Goal: Task Accomplishment & Management: Manage account settings

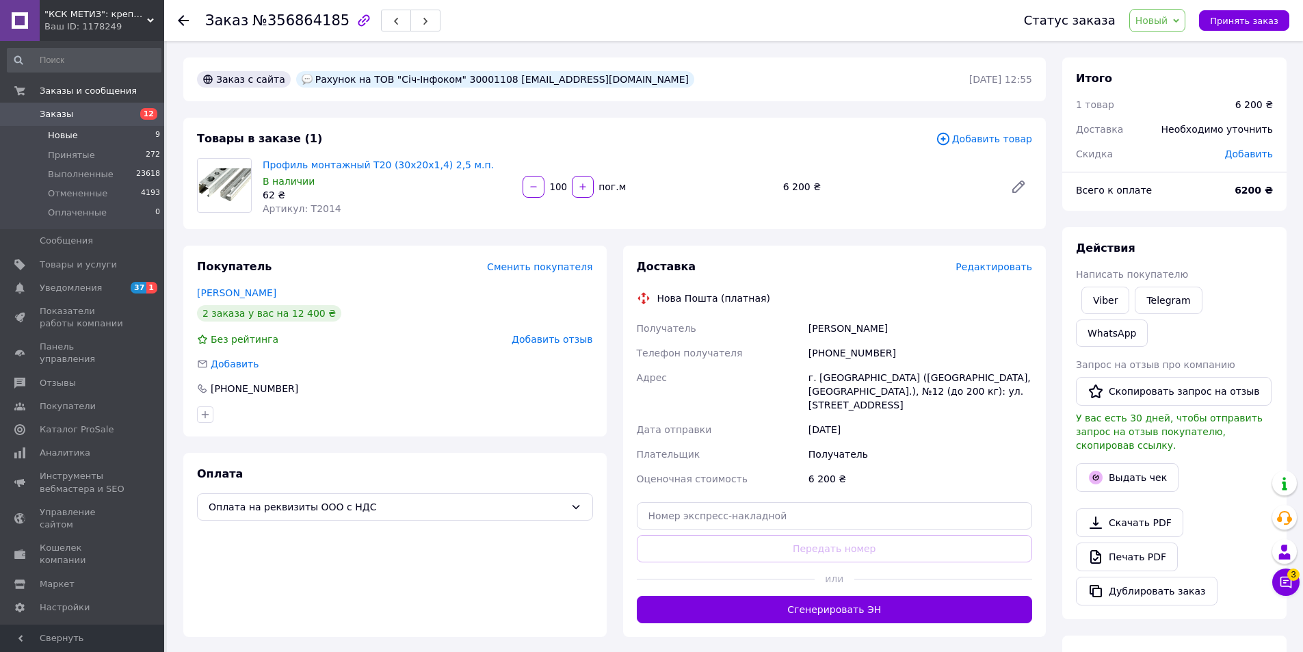
click at [79, 133] on li "Новые 9" at bounding box center [84, 135] width 168 height 19
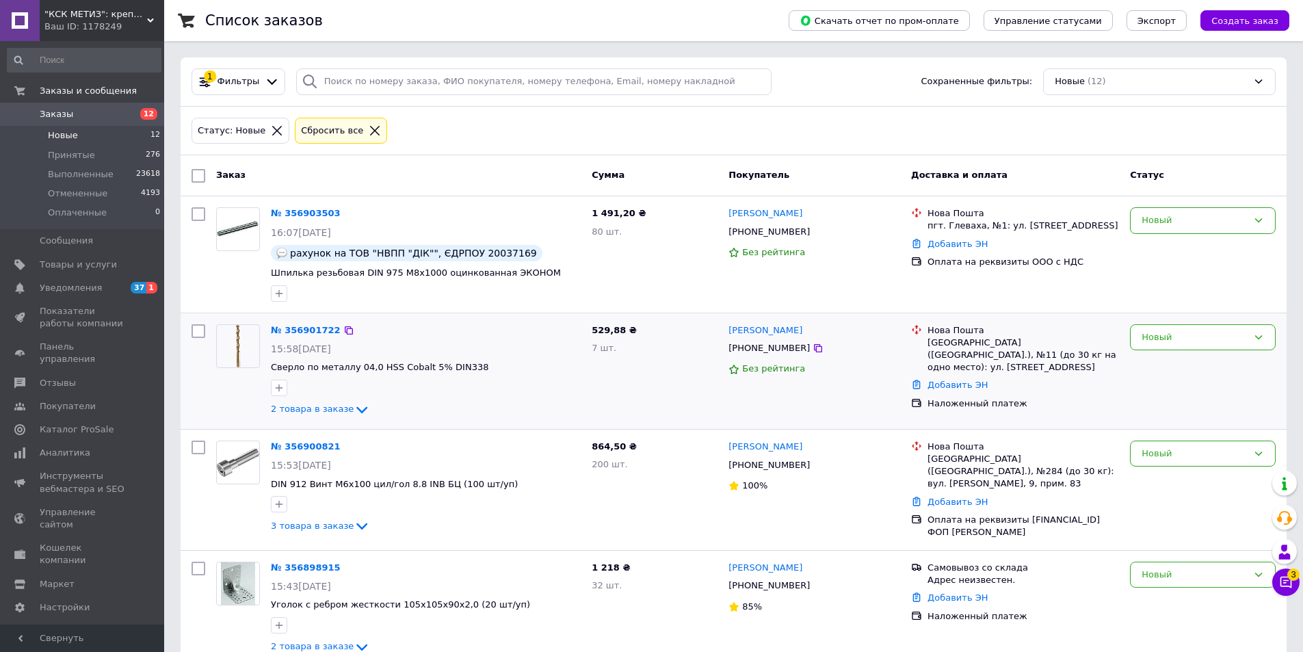
scroll to position [68, 0]
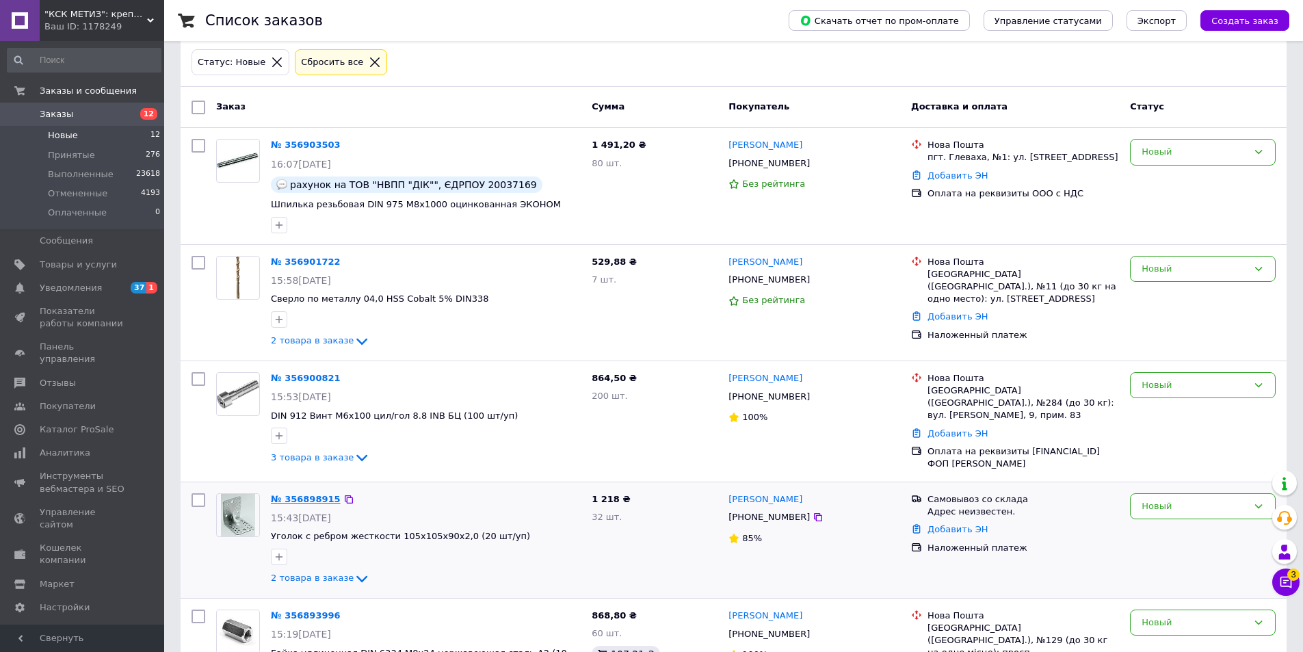
click at [307, 499] on link "№ 356898915" at bounding box center [306, 499] width 70 height 10
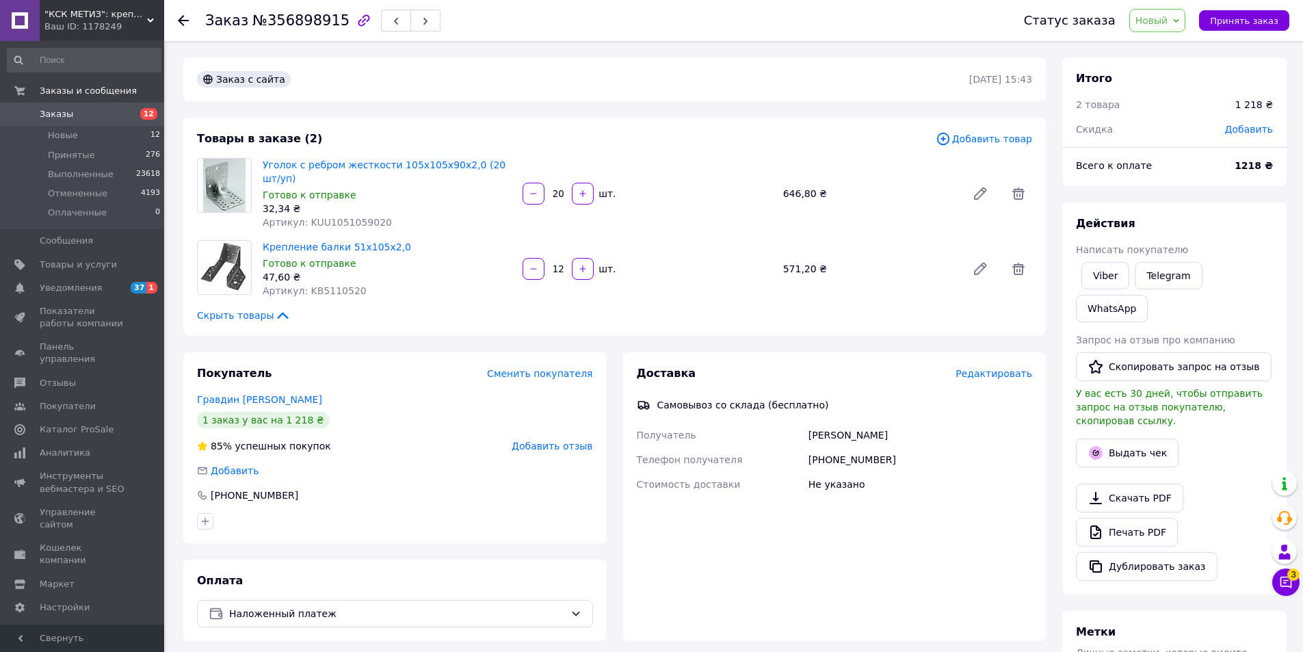
click at [1179, 19] on span "Новый" at bounding box center [1157, 20] width 57 height 23
click at [1168, 47] on li "Принят" at bounding box center [1166, 48] width 73 height 21
click at [1138, 518] on link "Печать PDF" at bounding box center [1127, 532] width 102 height 29
click at [1168, 26] on span "Новый" at bounding box center [1151, 20] width 33 height 11
click at [1151, 44] on li "Принят" at bounding box center [1166, 48] width 73 height 21
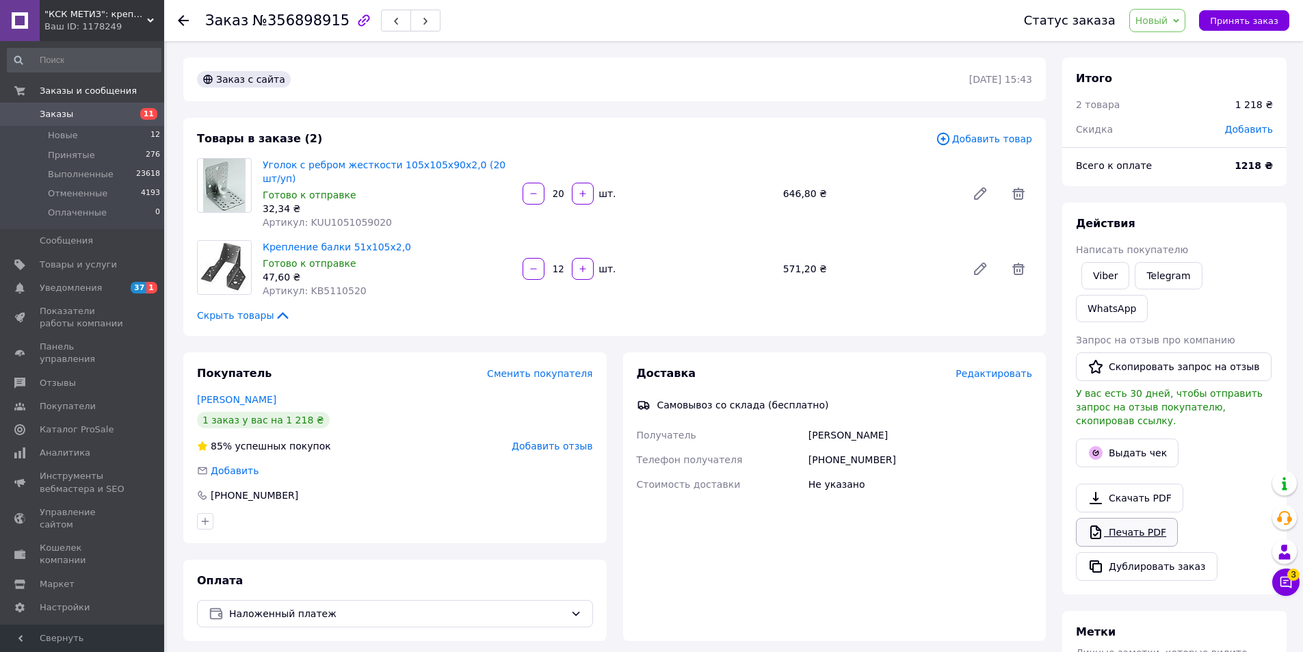
click at [1121, 518] on link "Печать PDF" at bounding box center [1127, 532] width 102 height 29
click at [73, 142] on li "Новые 12" at bounding box center [84, 135] width 168 height 19
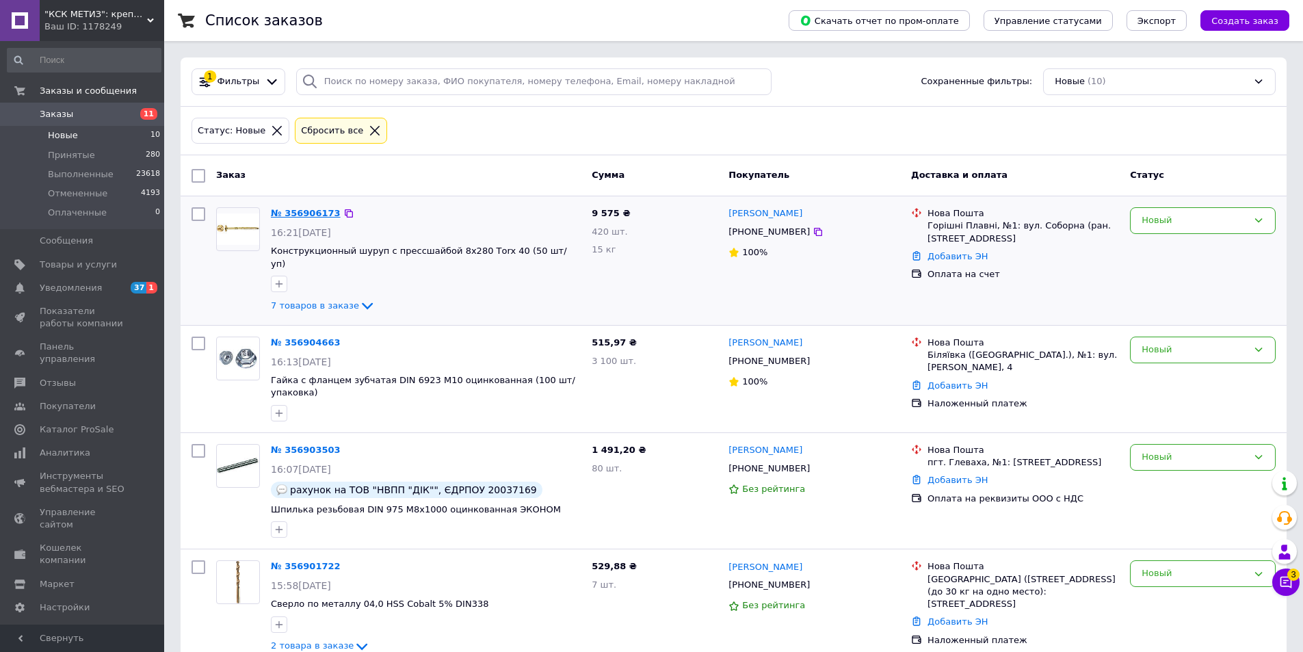
click at [306, 215] on link "№ 356906173" at bounding box center [306, 213] width 70 height 10
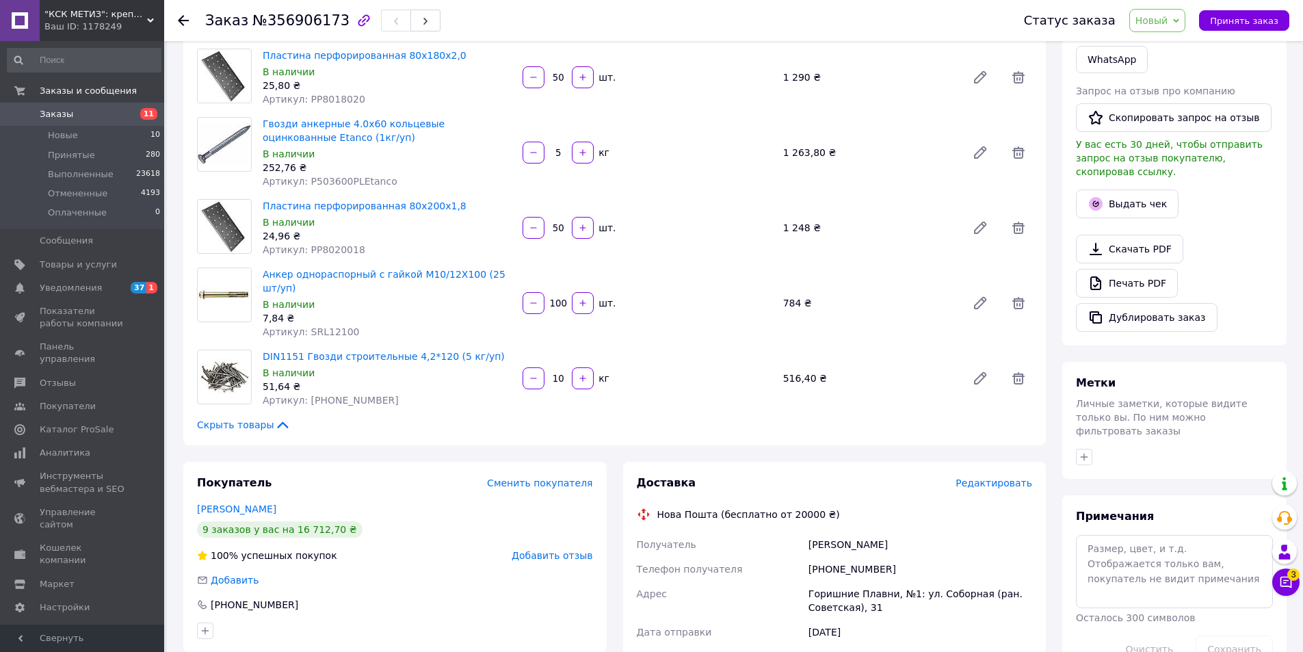
scroll to position [137, 0]
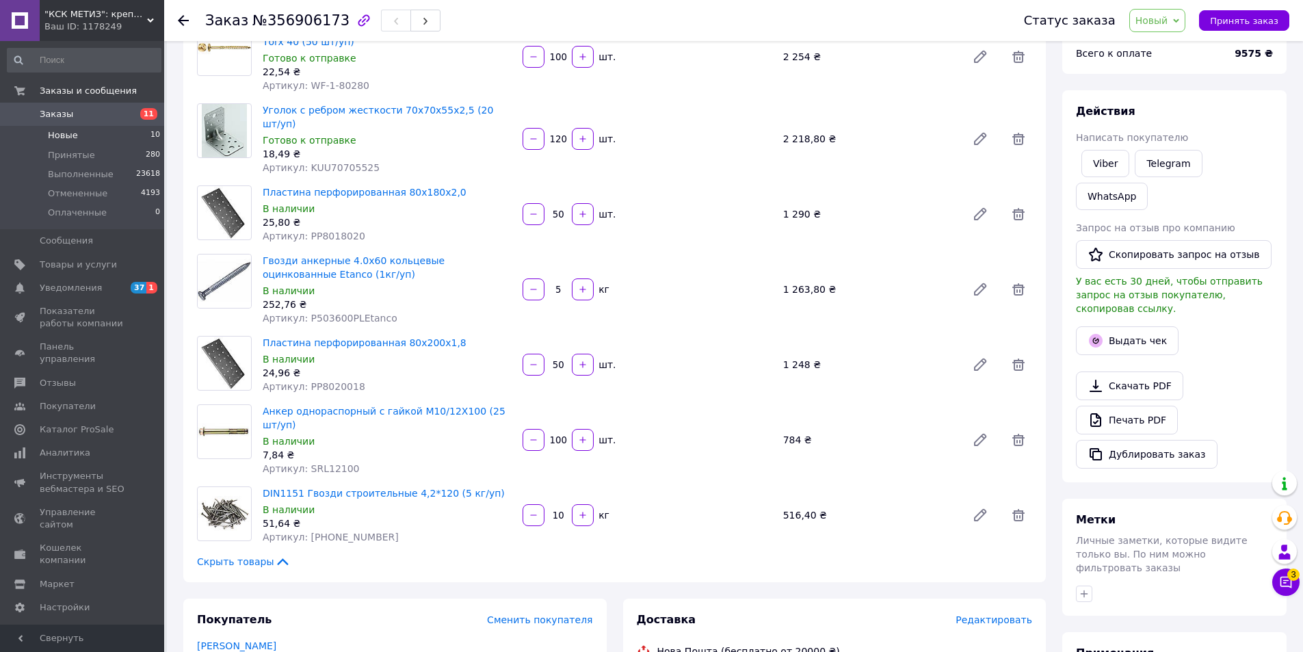
click at [59, 135] on span "Новые" at bounding box center [63, 135] width 30 height 12
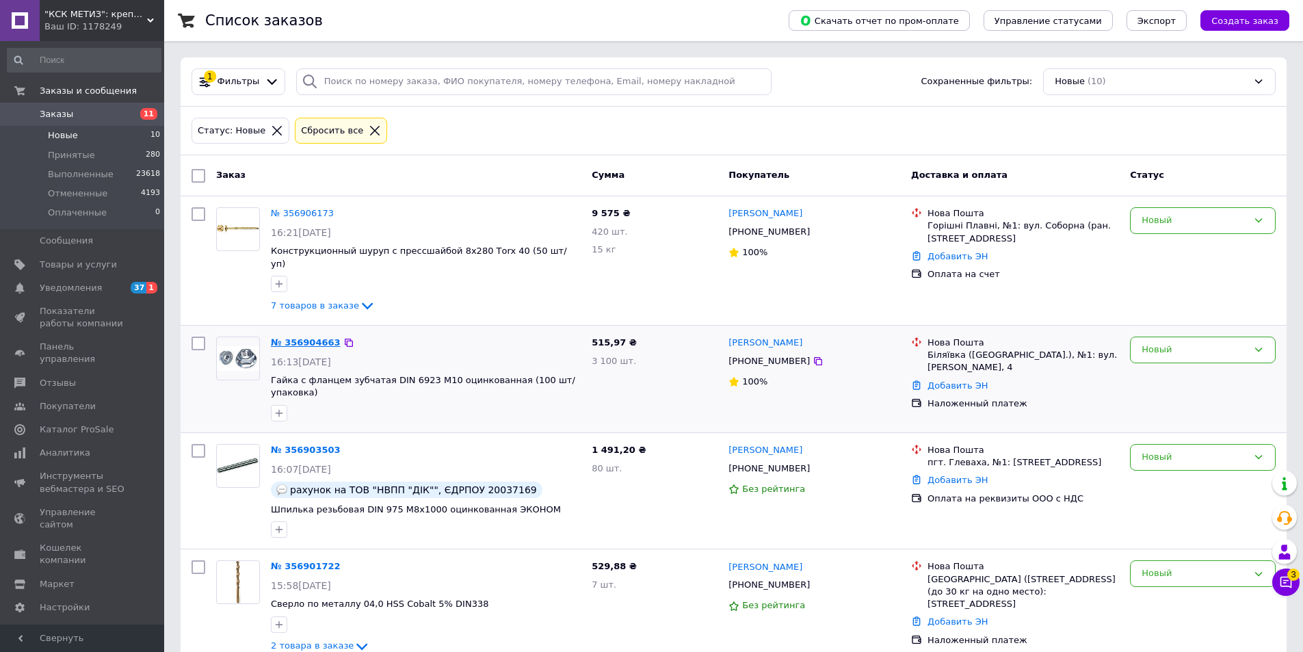
click at [294, 337] on link "№ 356904663" at bounding box center [306, 342] width 70 height 10
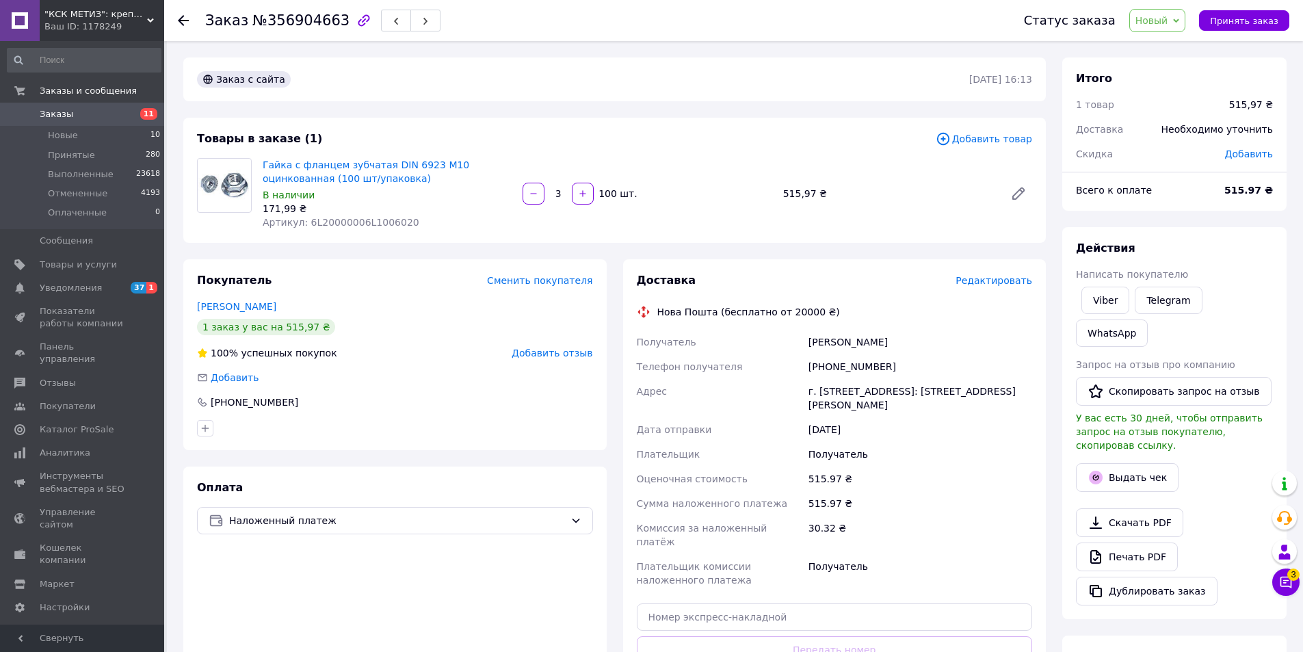
click at [1166, 25] on span "Новый" at bounding box center [1151, 20] width 33 height 11
click at [1166, 42] on li "Принят" at bounding box center [1166, 48] width 73 height 21
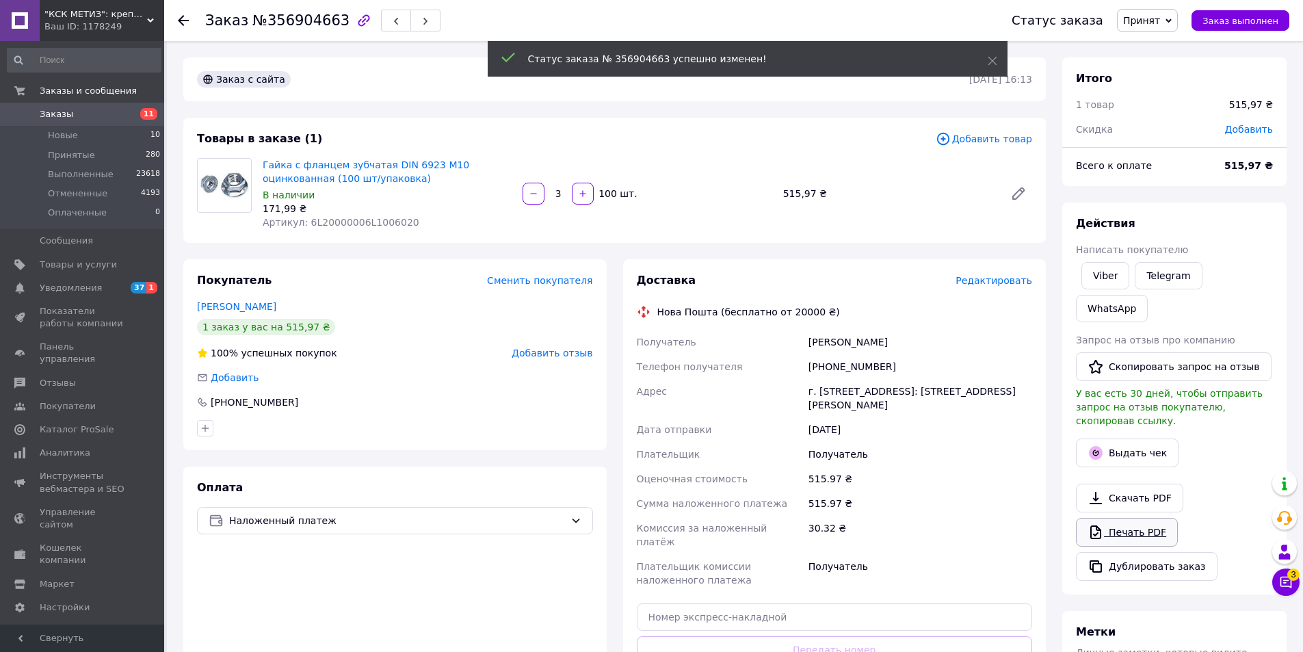
click at [1143, 484] on link "Скачать PDF" at bounding box center [1129, 498] width 107 height 29
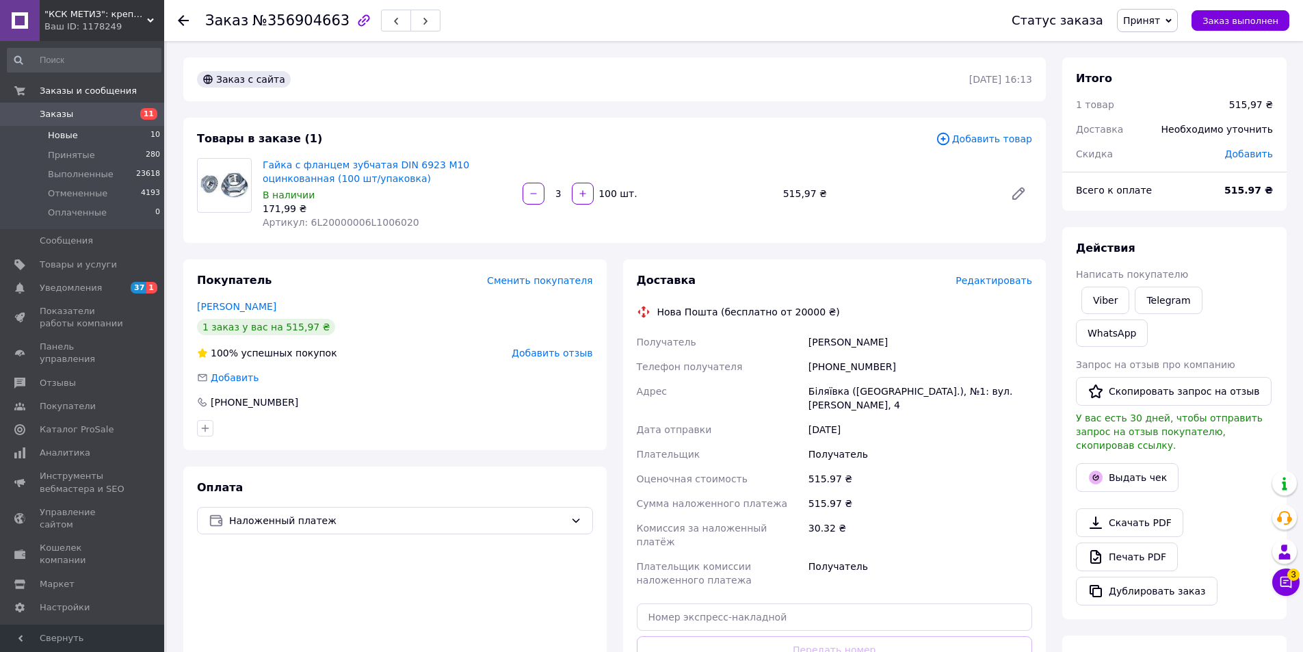
click at [68, 140] on span "Новые" at bounding box center [63, 135] width 30 height 12
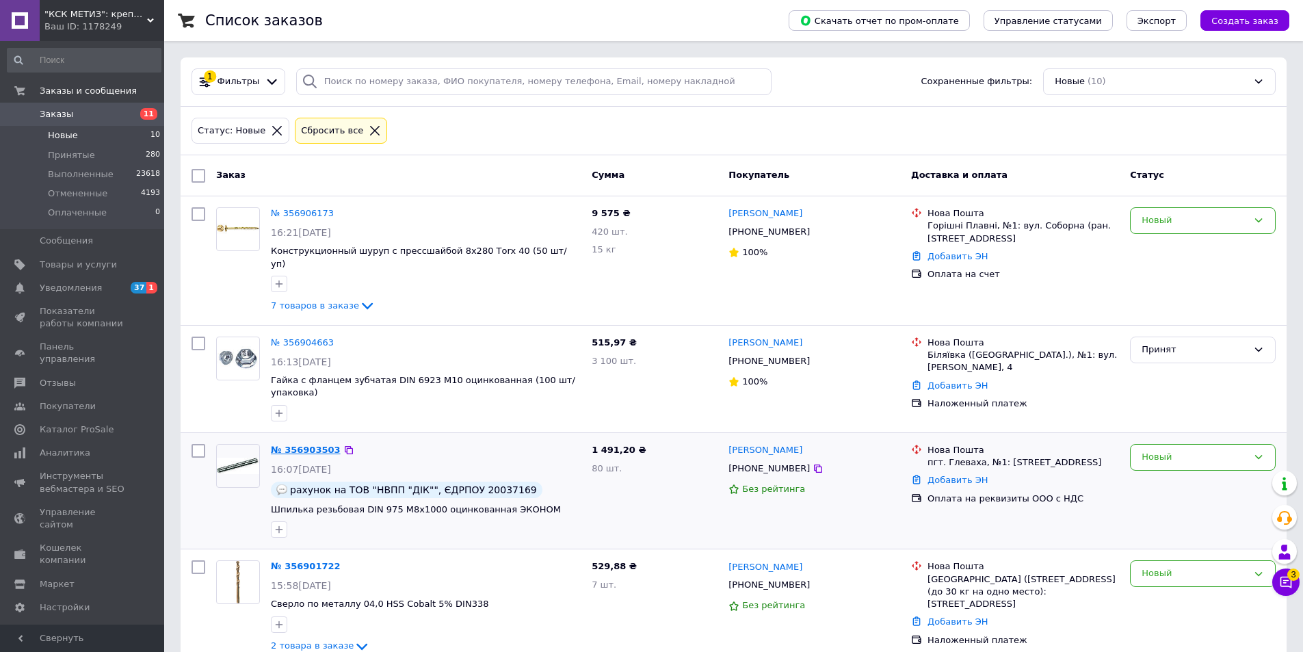
click at [312, 445] on link "№ 356903503" at bounding box center [306, 450] width 70 height 10
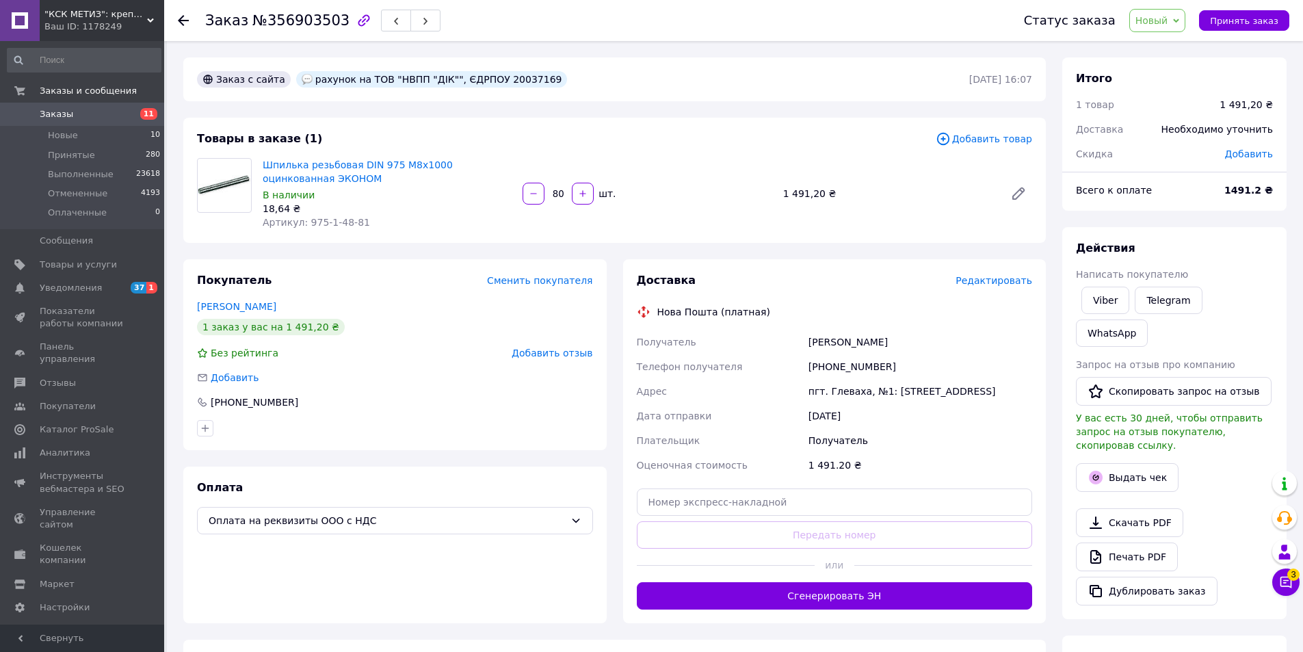
click at [1181, 21] on span "Новый" at bounding box center [1157, 20] width 57 height 23
click at [1172, 51] on li "Принят" at bounding box center [1166, 48] width 73 height 21
click at [1128, 542] on link "Печать PDF" at bounding box center [1127, 556] width 102 height 29
click at [68, 135] on span "Новые" at bounding box center [63, 135] width 30 height 12
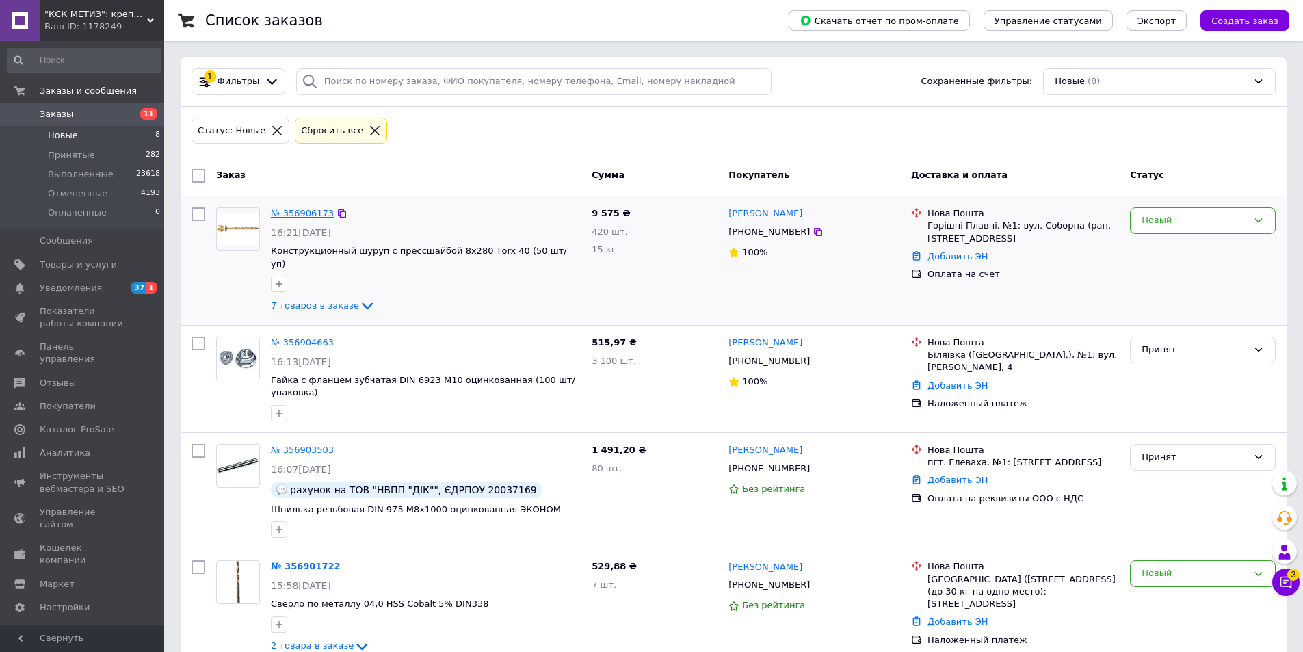
click at [300, 214] on link "№ 356906173" at bounding box center [302, 213] width 63 height 10
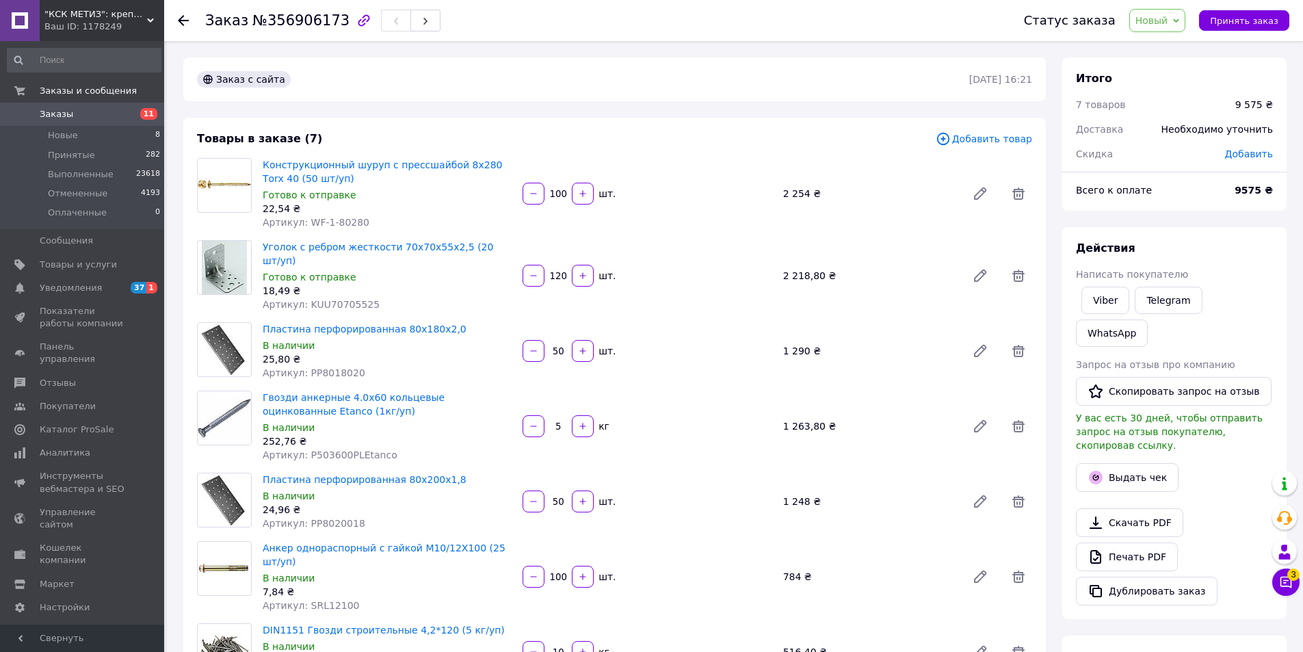
click at [1176, 28] on span "Новый" at bounding box center [1157, 20] width 57 height 23
click at [1172, 42] on li "Принят" at bounding box center [1166, 48] width 73 height 21
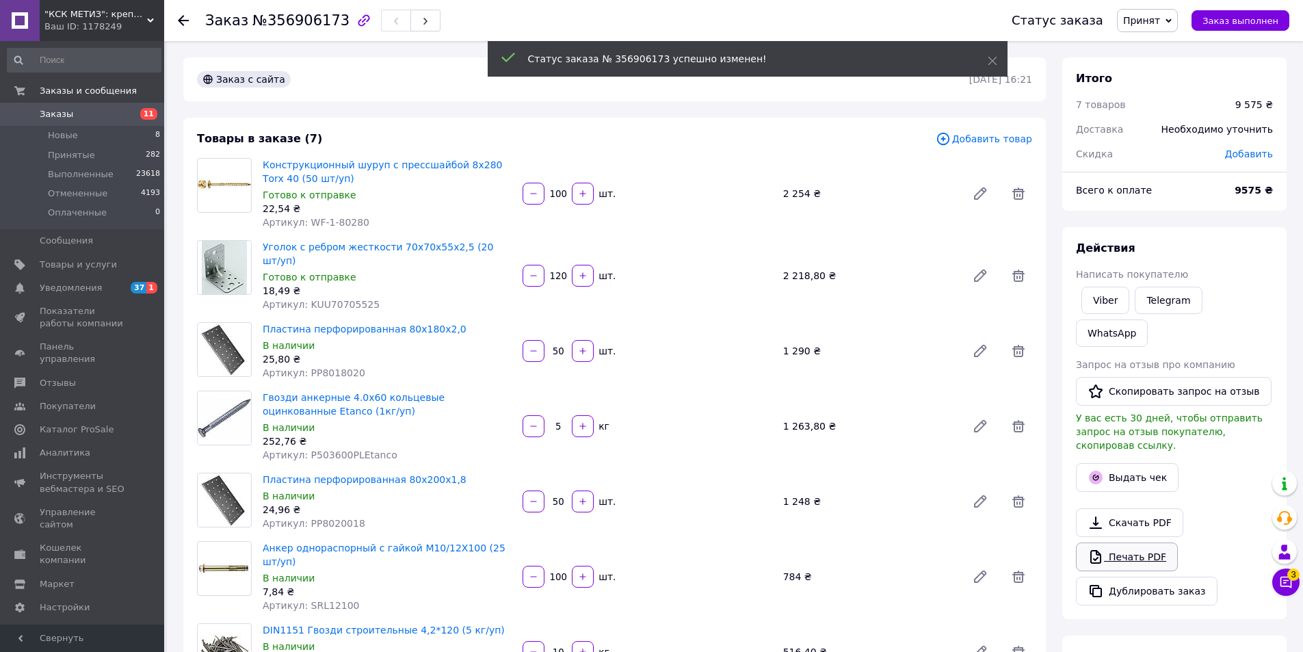
click at [1141, 542] on link "Печать PDF" at bounding box center [1127, 556] width 102 height 29
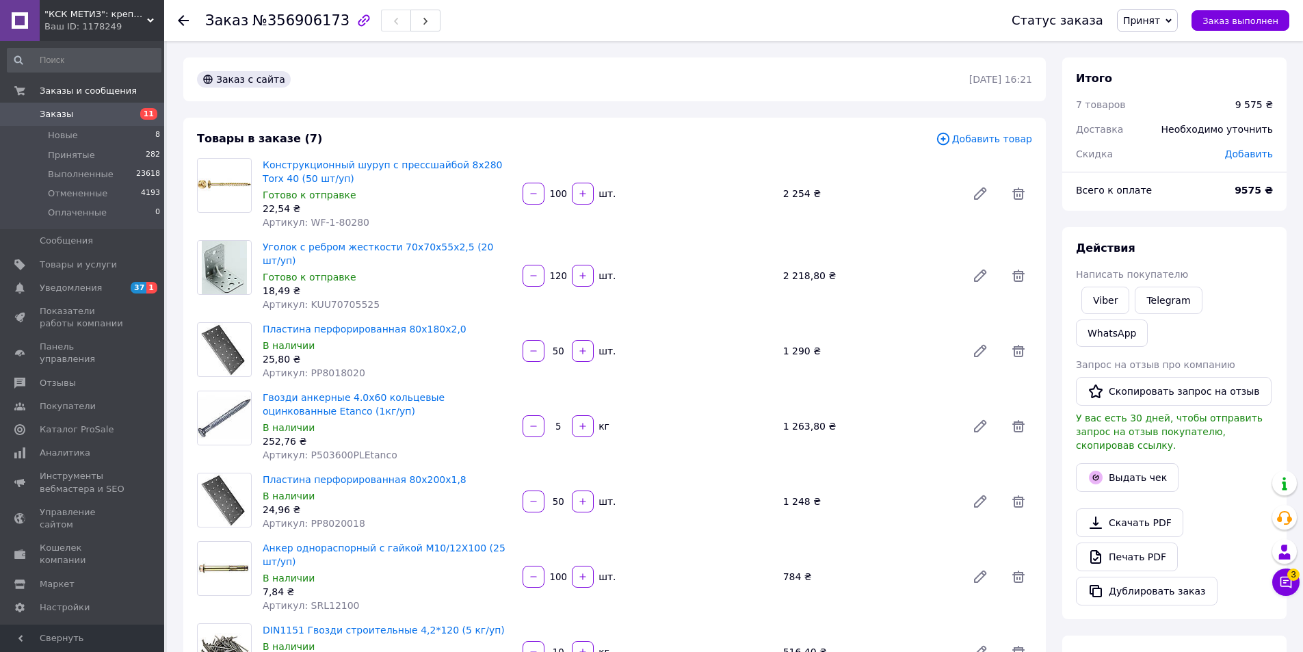
drag, startPoint x: 1210, startPoint y: 81, endPoint x: 1171, endPoint y: 81, distance: 39.0
click at [1210, 81] on div "Итого" at bounding box center [1174, 79] width 197 height 16
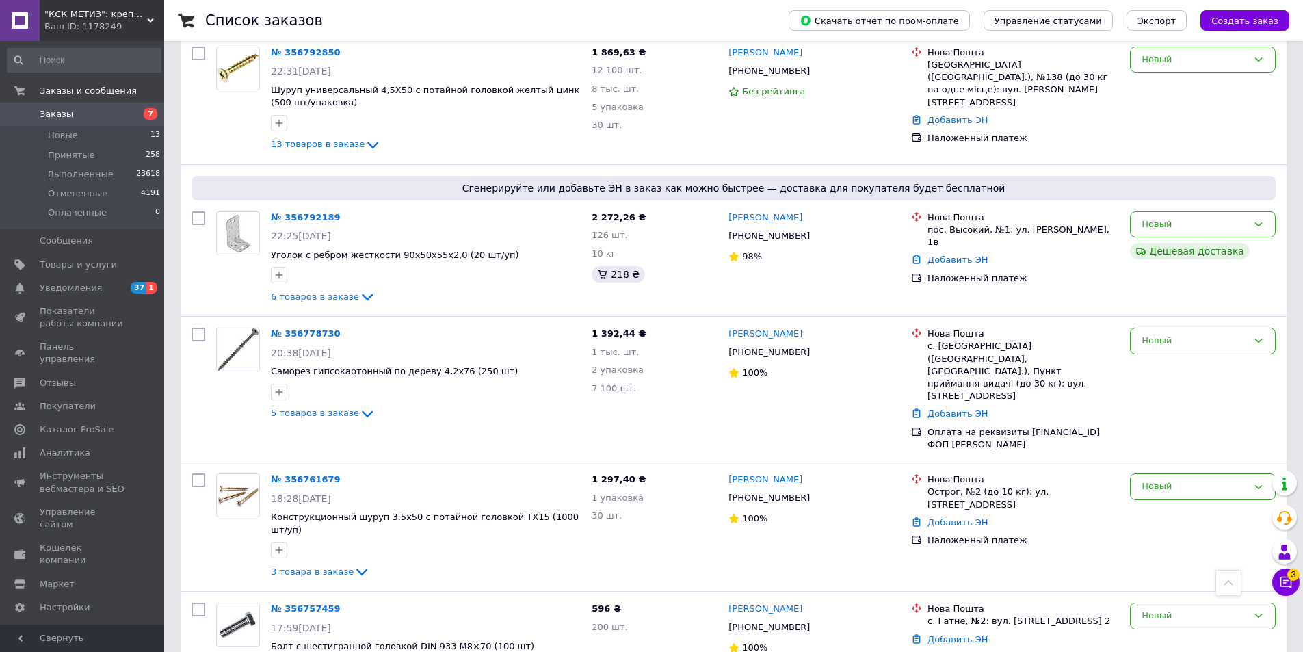
scroll to position [479, 0]
